Goal: Obtain resource: Download file/media

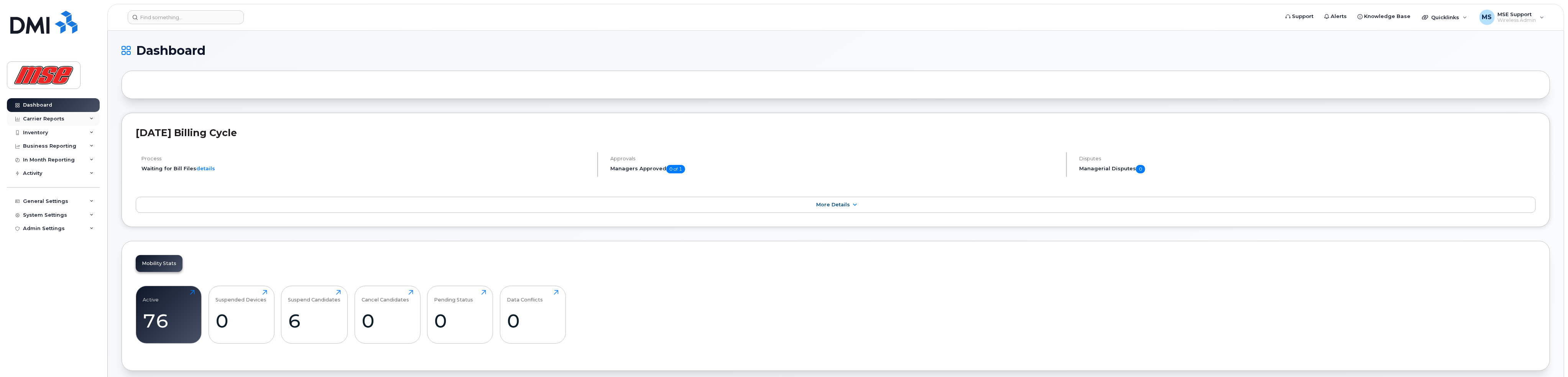
click at [91, 119] on icon at bounding box center [91, 119] width 4 height 4
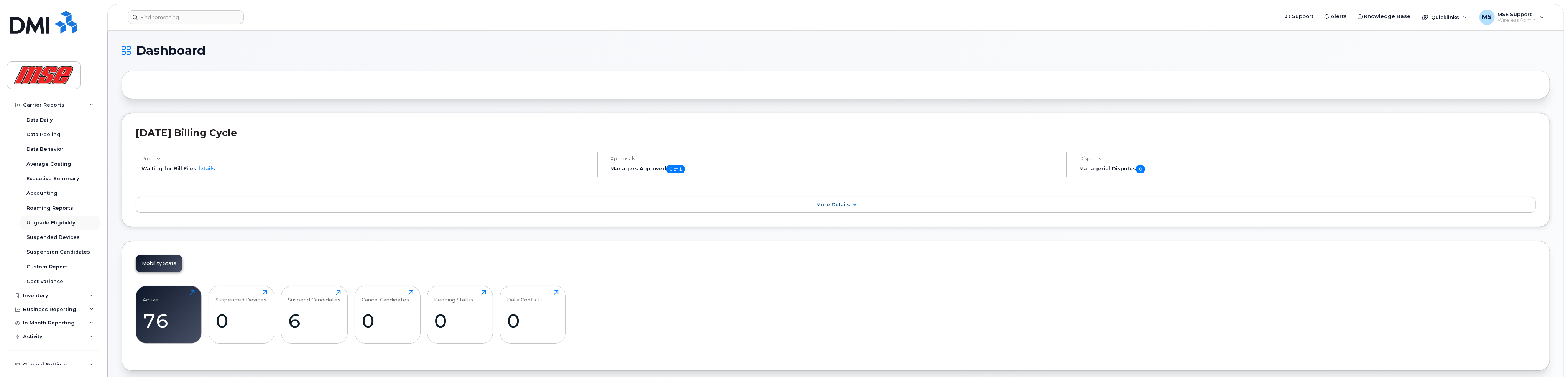
scroll to position [60, 0]
click at [90, 263] on icon at bounding box center [91, 263] width 4 height 4
click at [83, 276] on div "Business Reporting" at bounding box center [53, 277] width 93 height 14
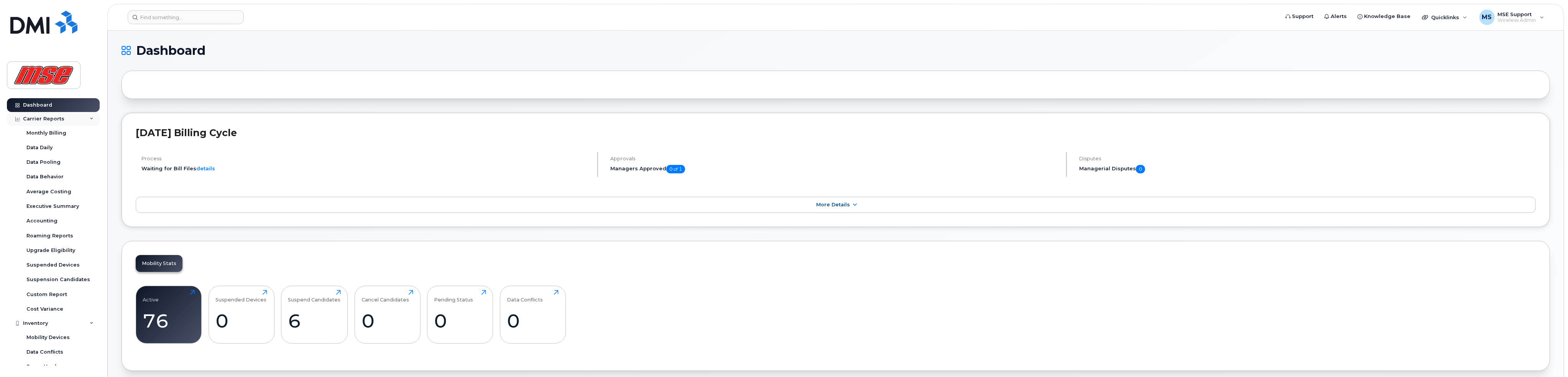
click at [87, 121] on div "Carrier Reports" at bounding box center [53, 119] width 93 height 14
click at [90, 221] on icon at bounding box center [91, 220] width 4 height 4
click at [66, 149] on div "Mobility Devices" at bounding box center [48, 146] width 44 height 7
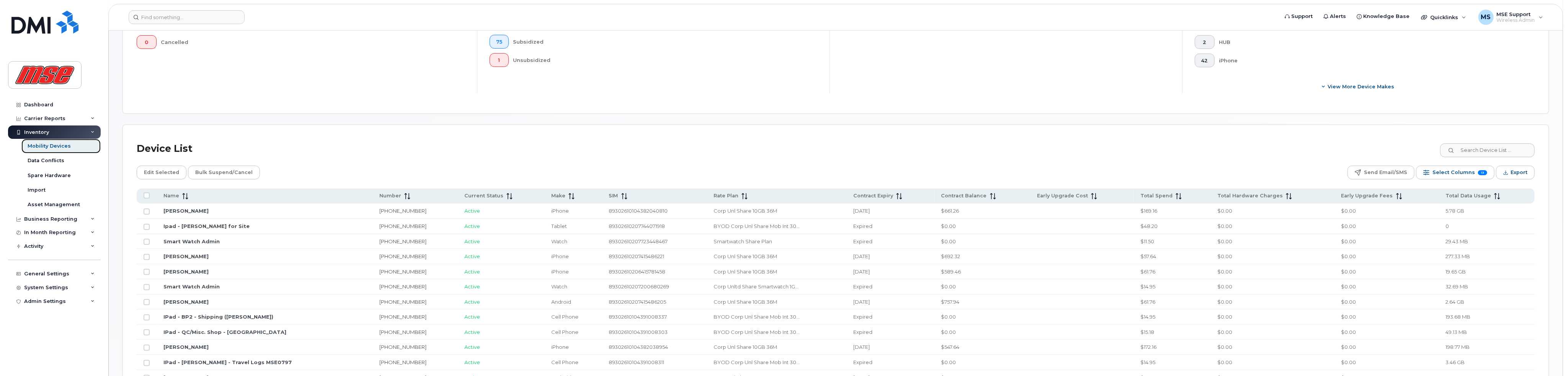
scroll to position [230, 0]
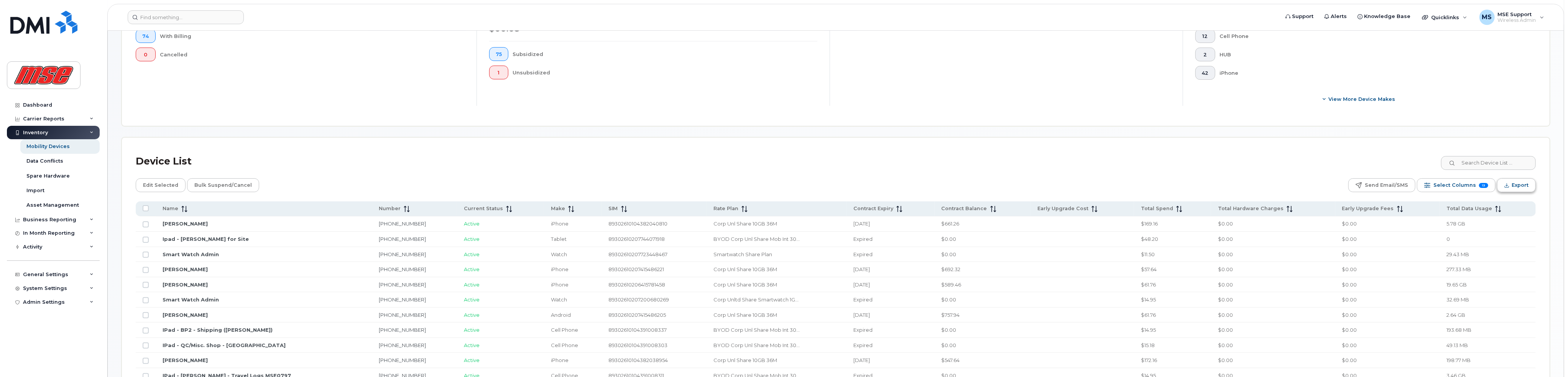
click at [599, 185] on span "Export" at bounding box center [1520, 185] width 17 height 11
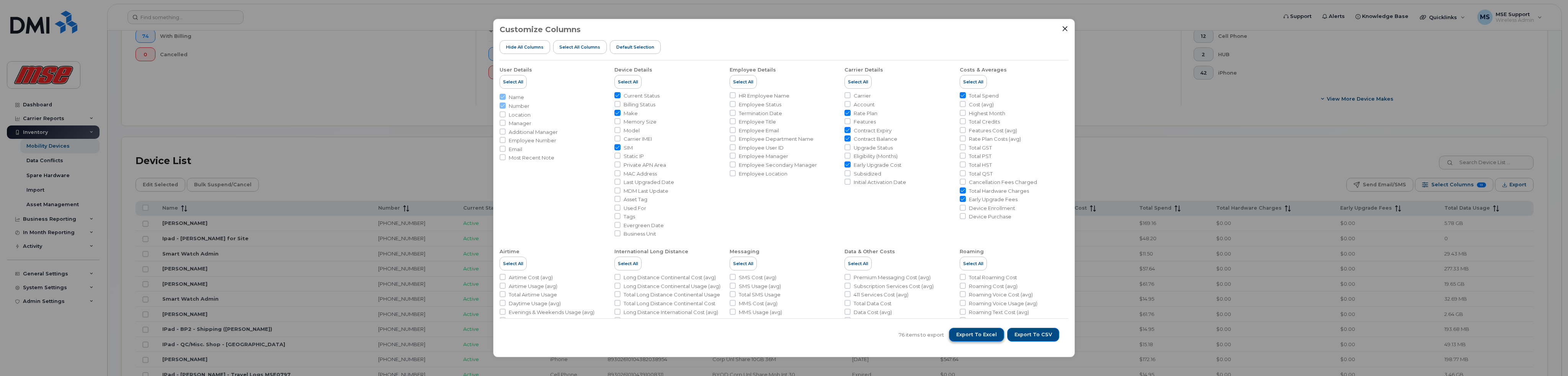
click at [598, 328] on span "Export to Excel" at bounding box center [976, 335] width 40 height 7
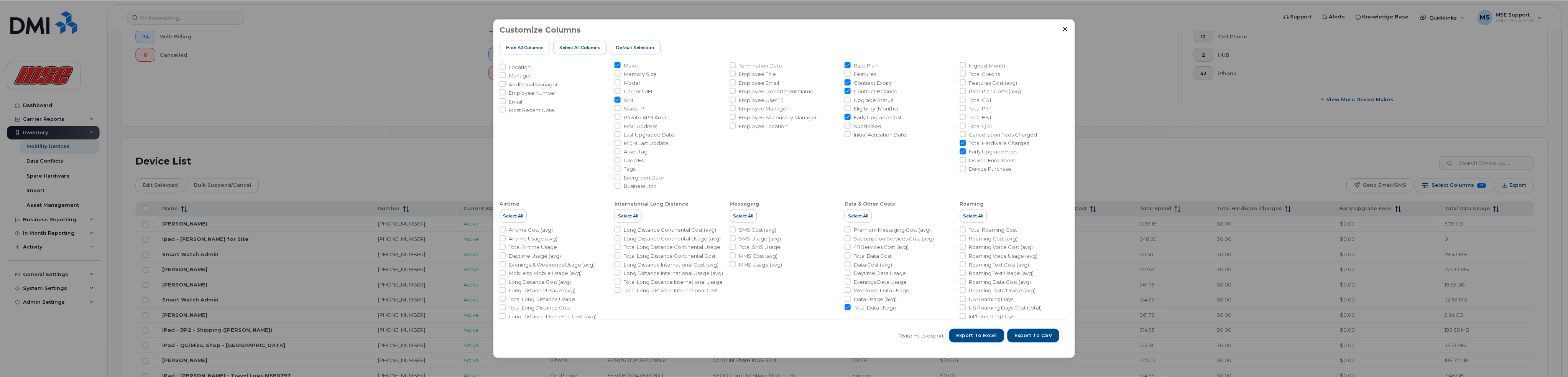
scroll to position [0, 0]
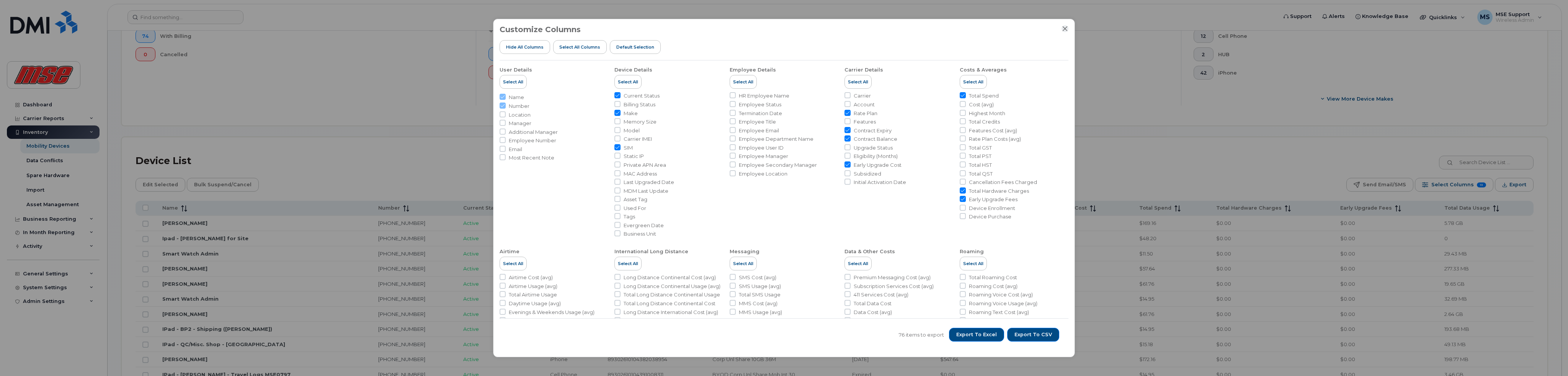
click at [598, 29] on icon "Close" at bounding box center [1065, 29] width 6 height 6
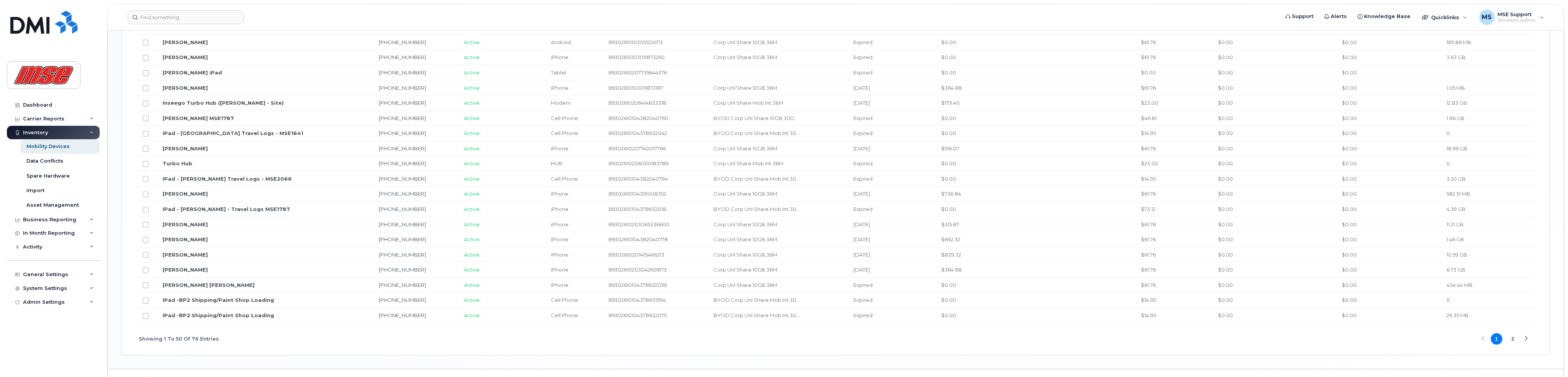
scroll to position [894, 0]
click at [599, 325] on button "2" at bounding box center [1513, 328] width 11 height 11
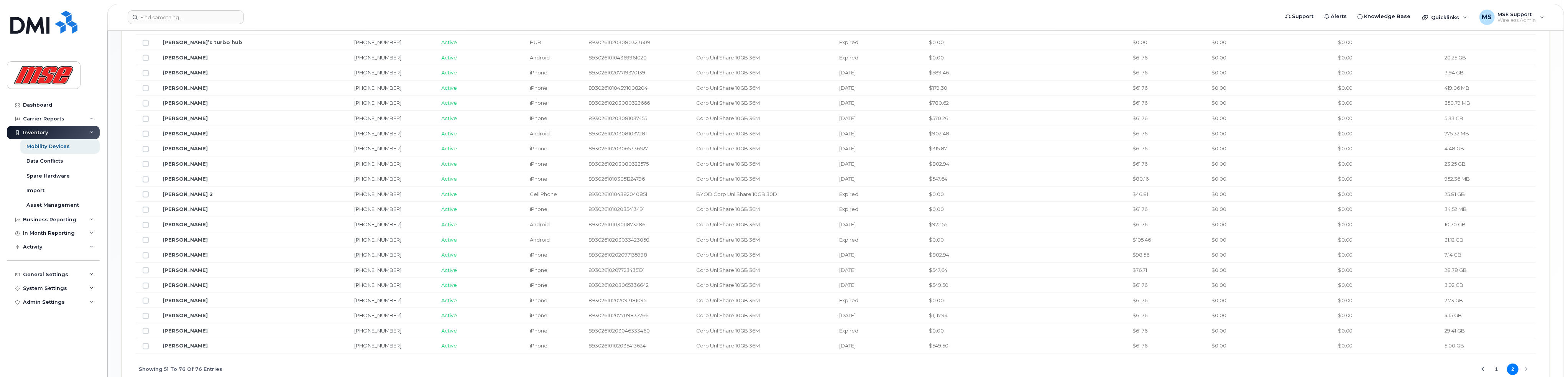
scroll to position [493, 0]
click at [599, 329] on button "1" at bounding box center [1496, 364] width 11 height 11
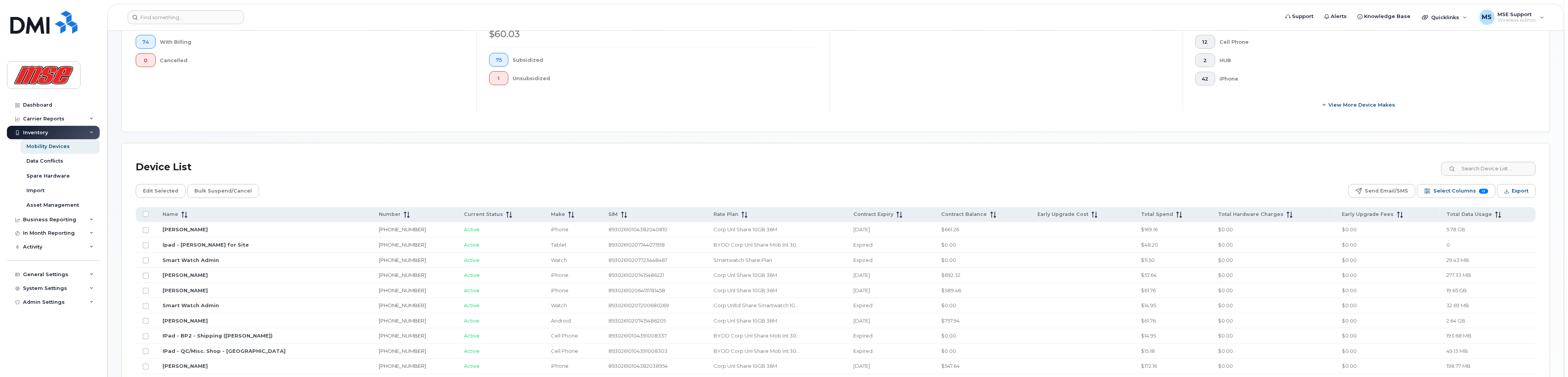
scroll to position [0, 0]
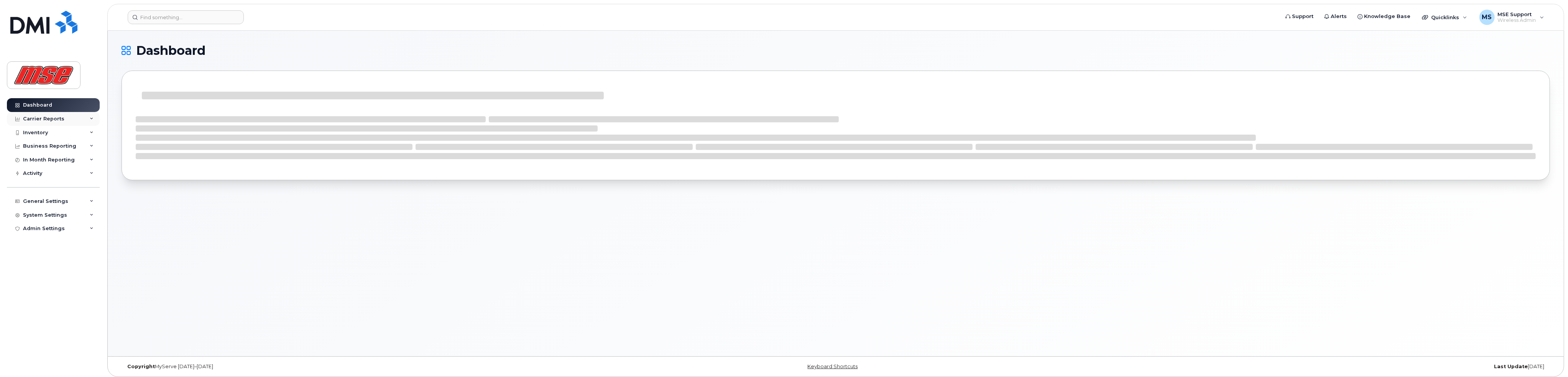
click at [91, 118] on icon at bounding box center [91, 119] width 4 height 4
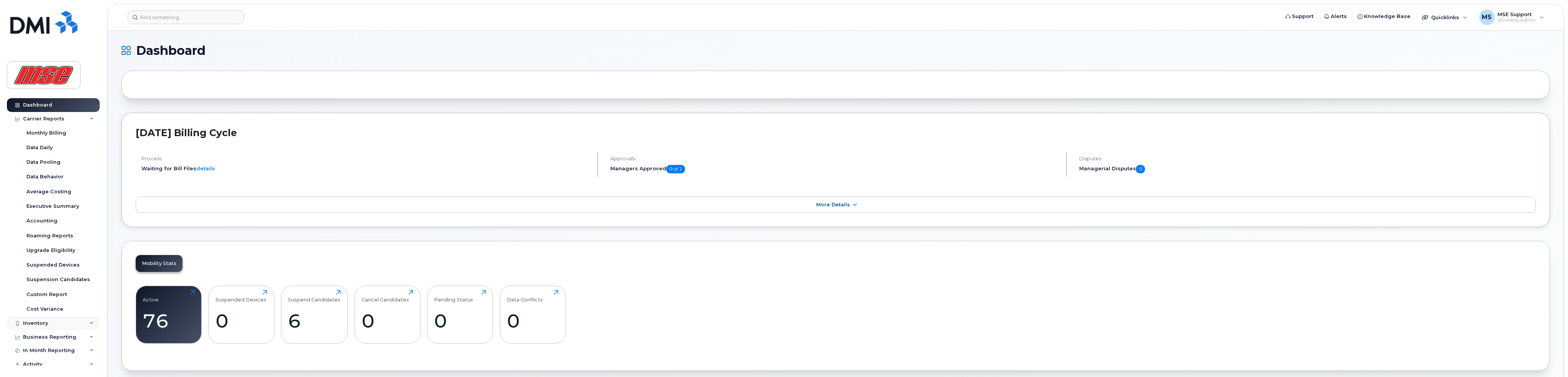
click at [91, 323] on icon at bounding box center [91, 323] width 4 height 4
click at [64, 336] on div "Mobility Devices" at bounding box center [48, 337] width 44 height 7
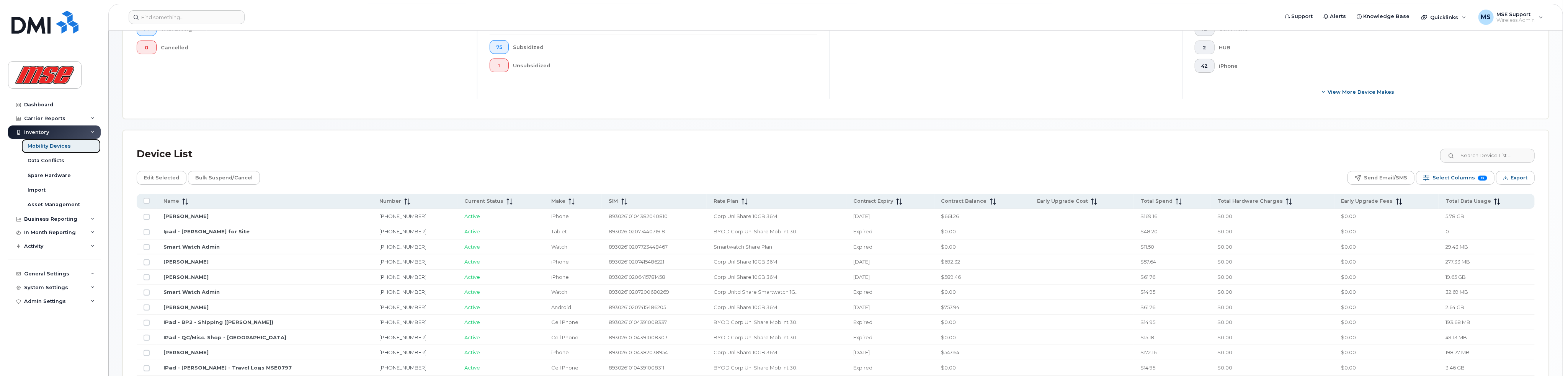
scroll to position [306, 0]
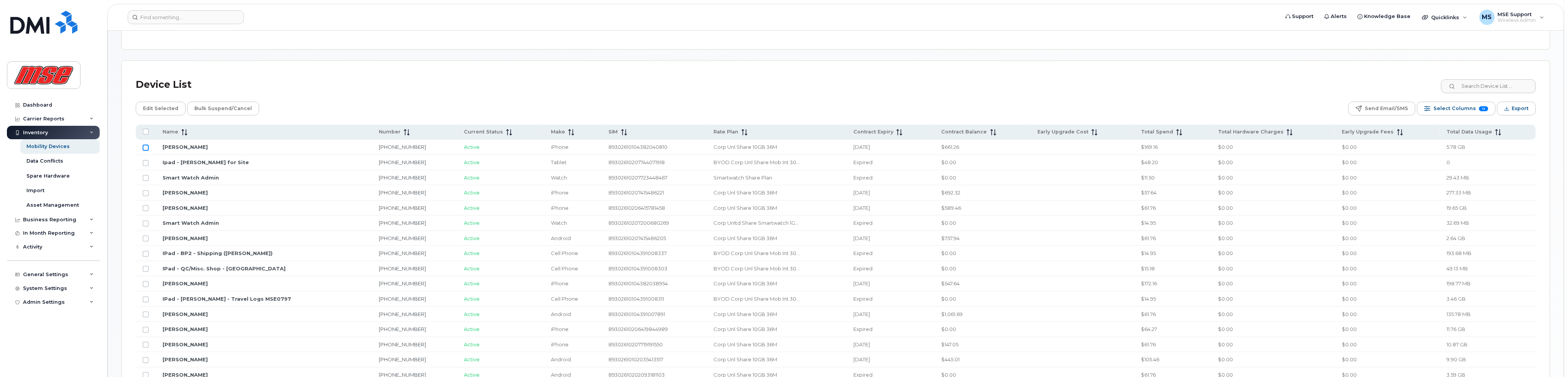
click at [145, 147] on input "Row Unselected" at bounding box center [145, 148] width 6 height 6
checkbox input "true"
click at [1516, 106] on span "Export" at bounding box center [1520, 108] width 17 height 11
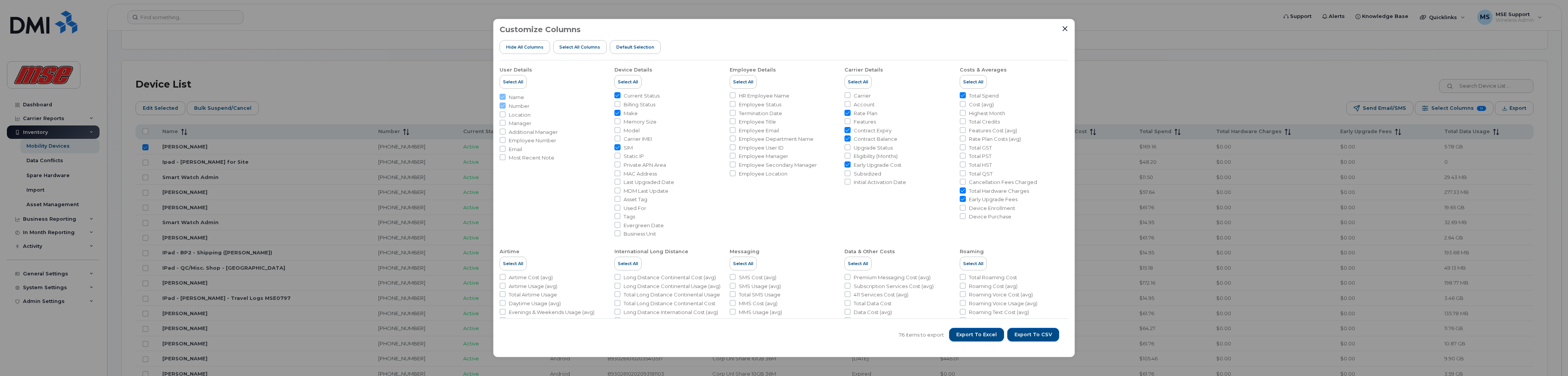
click at [847, 165] on input "Early Upgrade Cost" at bounding box center [847, 165] width 6 height 6
checkbox input "false"
click at [960, 191] on input "Total Hardware Charges" at bounding box center [963, 190] width 6 height 6
checkbox input "false"
click at [960, 198] on input "Early Upgrade Fees" at bounding box center [963, 199] width 6 height 6
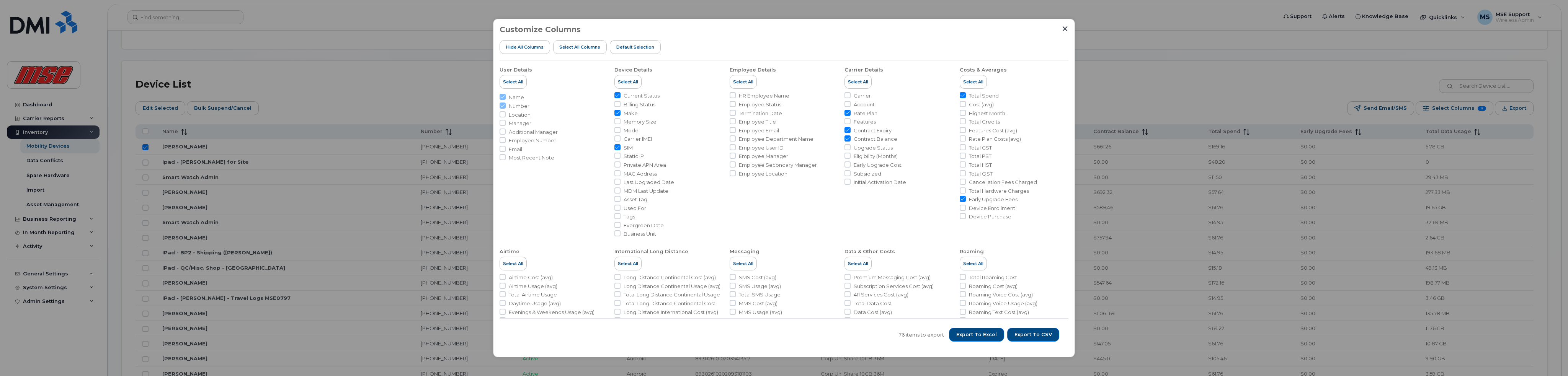
checkbox input "false"
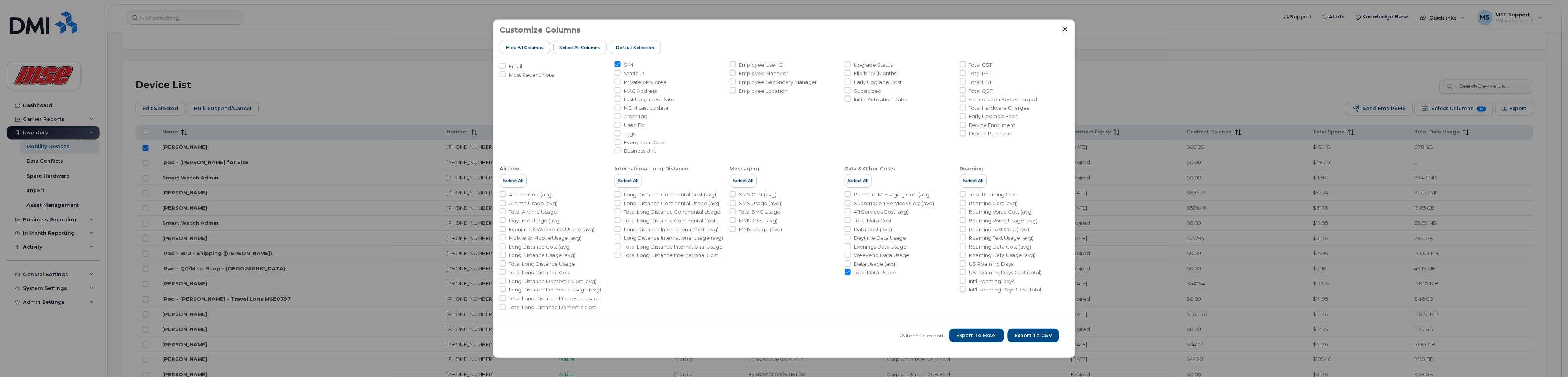
scroll to position [84, 0]
click at [501, 193] on input "Airtime Cost (avg)" at bounding box center [504, 193] width 6 height 6
click at [502, 192] on input "Airtime Cost (avg)" at bounding box center [504, 193] width 6 height 6
checkbox input "false"
click at [617, 192] on input "Long Distance Continental Cost (avg)" at bounding box center [618, 193] width 6 height 6
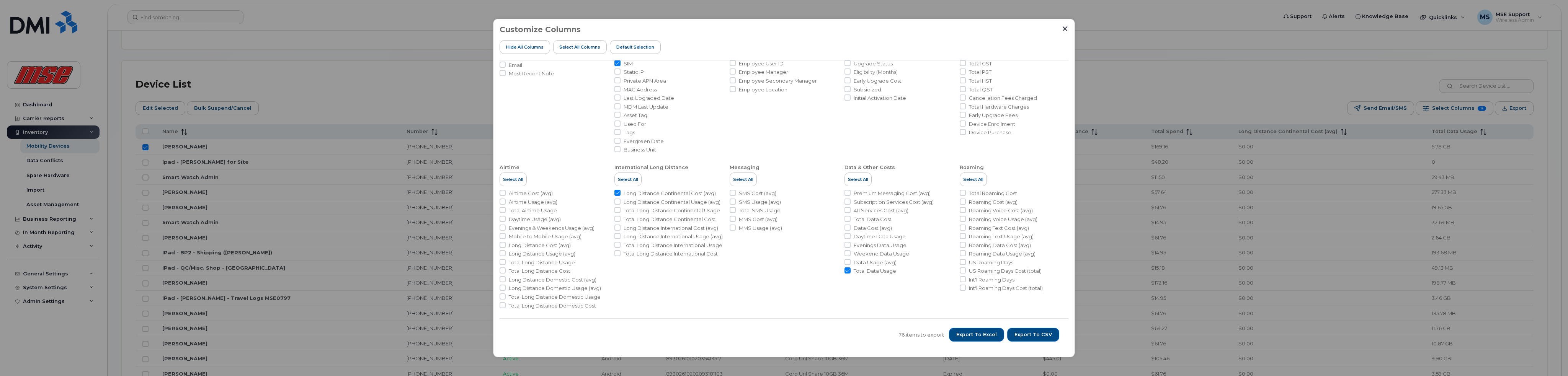
click at [616, 192] on input "Long Distance Continental Cost (avg)" at bounding box center [617, 193] width 6 height 6
checkbox input "false"
click at [732, 193] on input "SMS Cost (avg)" at bounding box center [733, 193] width 6 height 6
checkbox input "false"
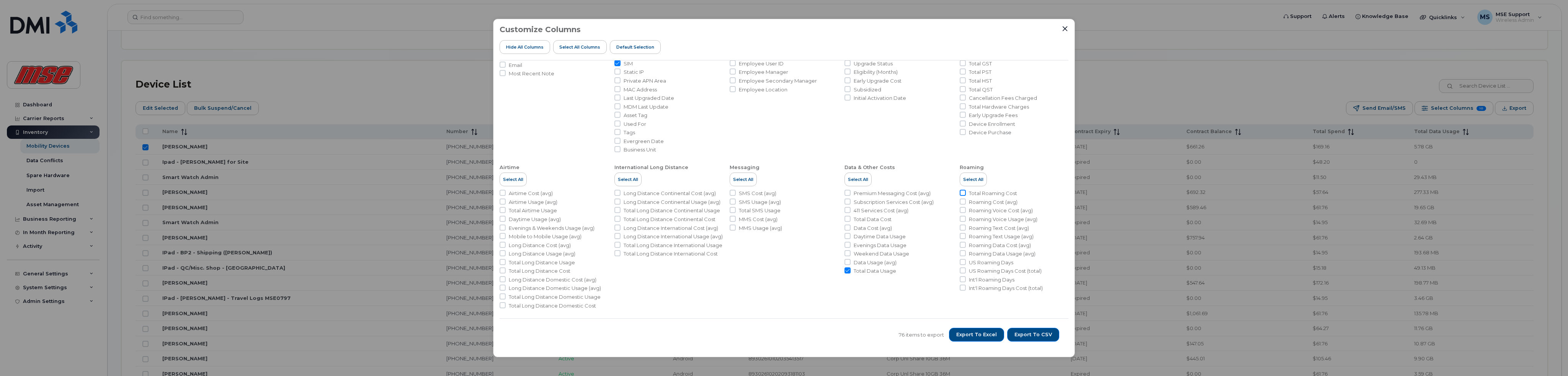
click at [963, 193] on input "Total Roaming Cost" at bounding box center [963, 193] width 6 height 6
checkbox input "true"
click at [976, 337] on span "Export to Excel" at bounding box center [976, 335] width 40 height 7
click at [1065, 29] on icon "Close" at bounding box center [1065, 29] width 5 height 5
